Goal: Navigation & Orientation: Find specific page/section

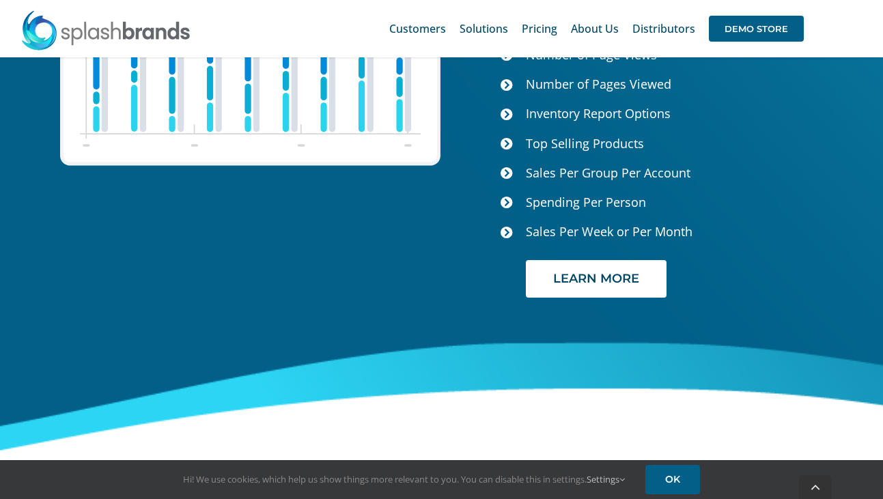
scroll to position [5693, 0]
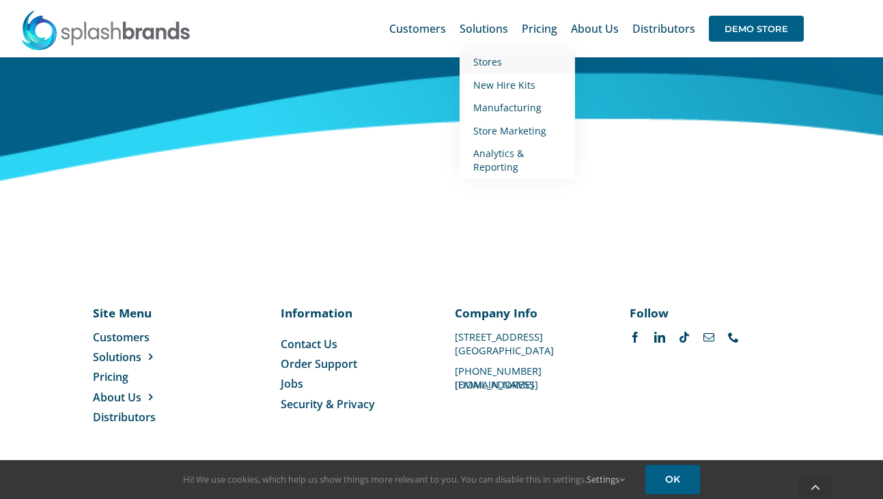
click at [494, 63] on span "Stores" at bounding box center [487, 61] width 29 height 13
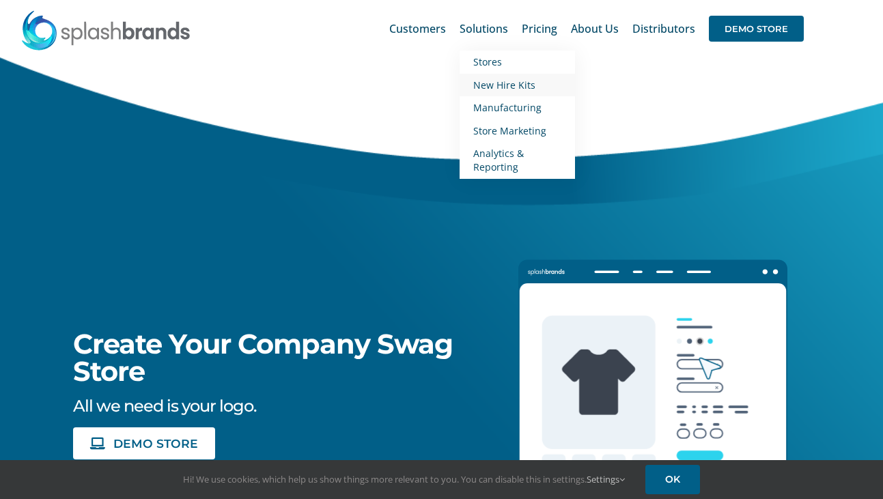
click at [491, 89] on span "New Hire Kits" at bounding box center [504, 85] width 62 height 13
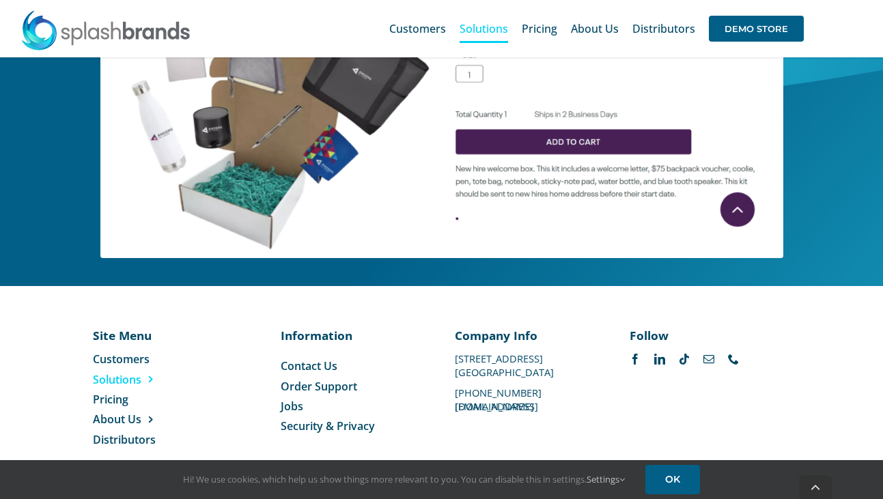
scroll to position [723, 0]
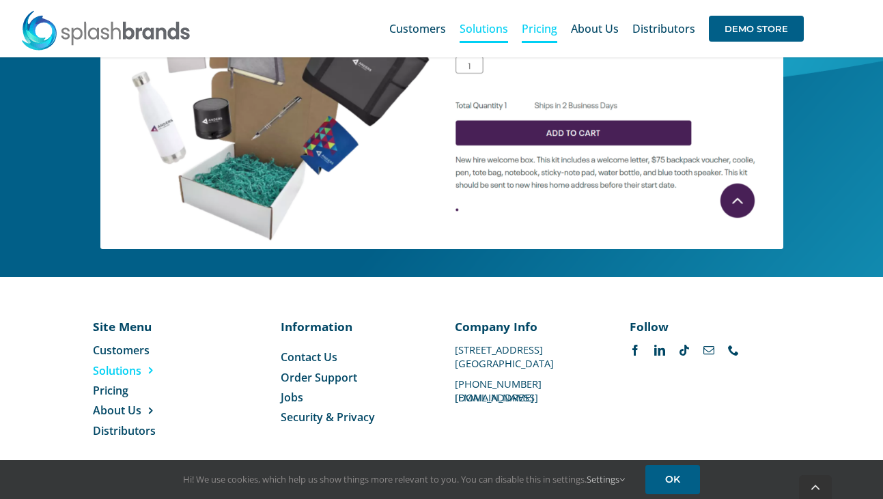
click at [540, 32] on span "Pricing" at bounding box center [540, 28] width 36 height 11
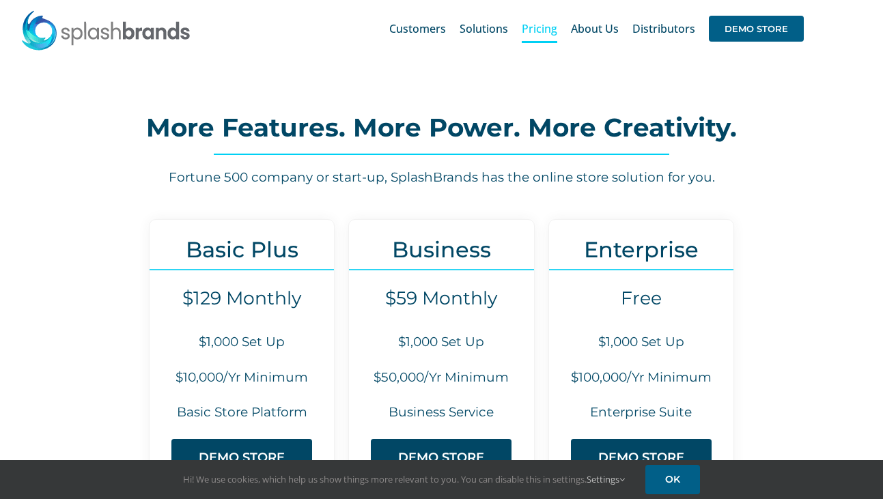
click at [129, 27] on img at bounding box center [105, 30] width 171 height 41
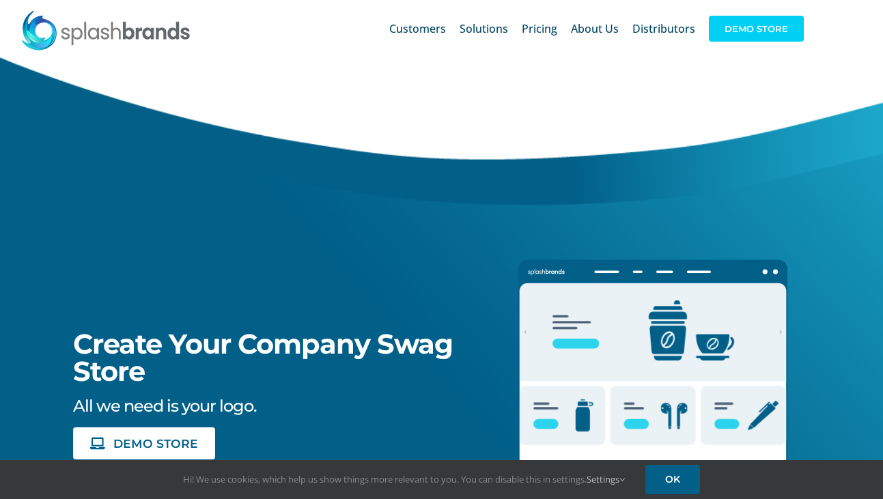
click at [738, 31] on span "DEMO STORE" at bounding box center [756, 29] width 95 height 26
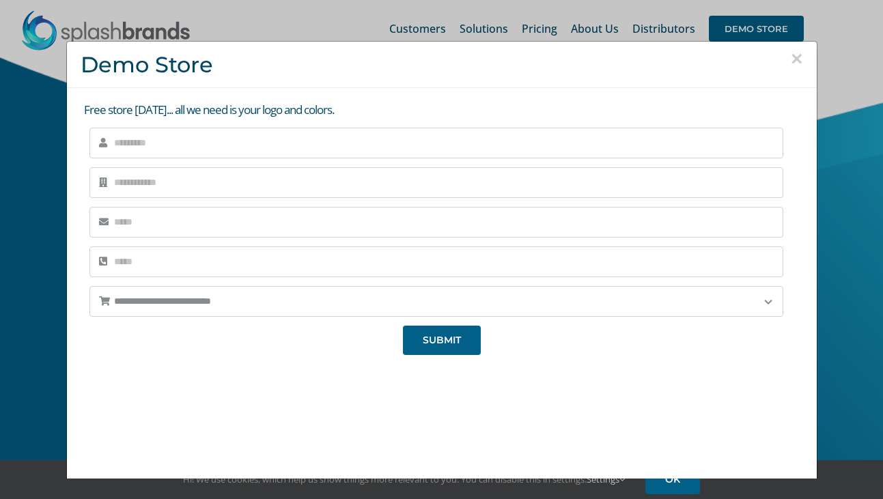
click at [798, 55] on button "×" at bounding box center [797, 58] width 12 height 20
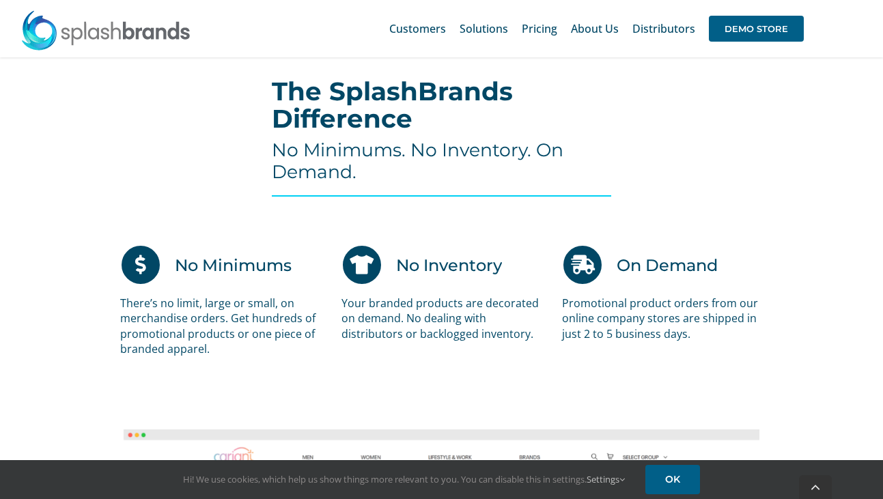
scroll to position [838, 0]
